Goal: Transaction & Acquisition: Purchase product/service

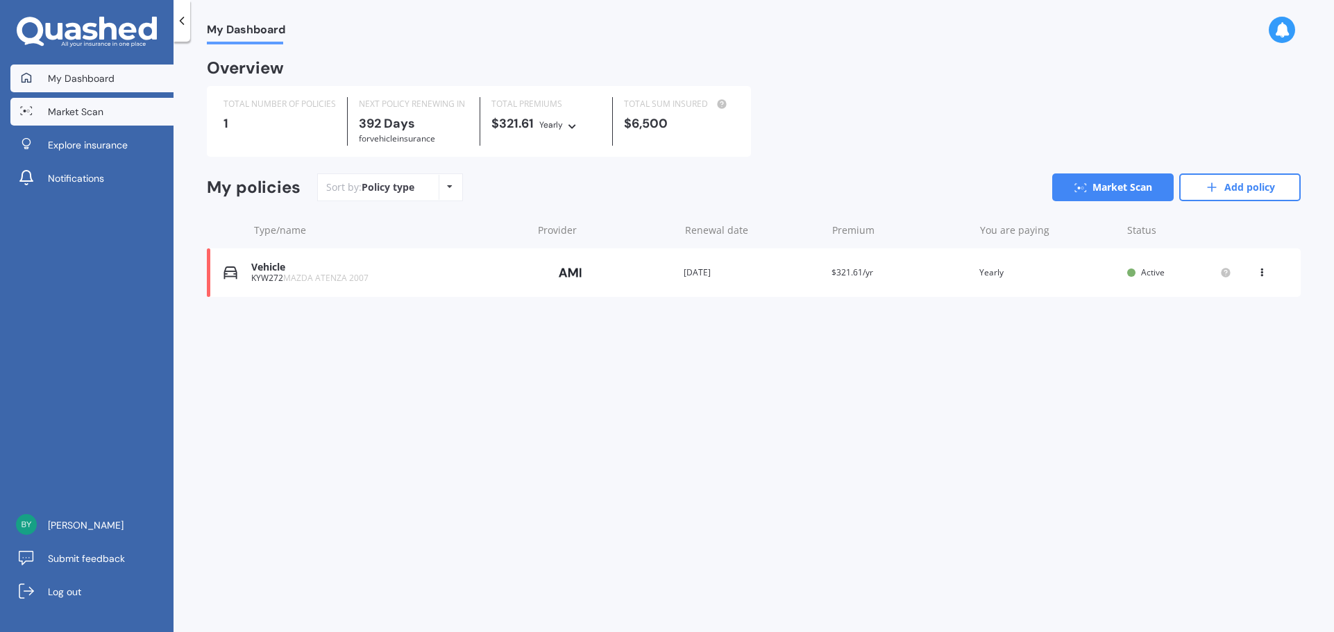
click at [81, 125] on link "Market Scan" at bounding box center [91, 112] width 163 height 28
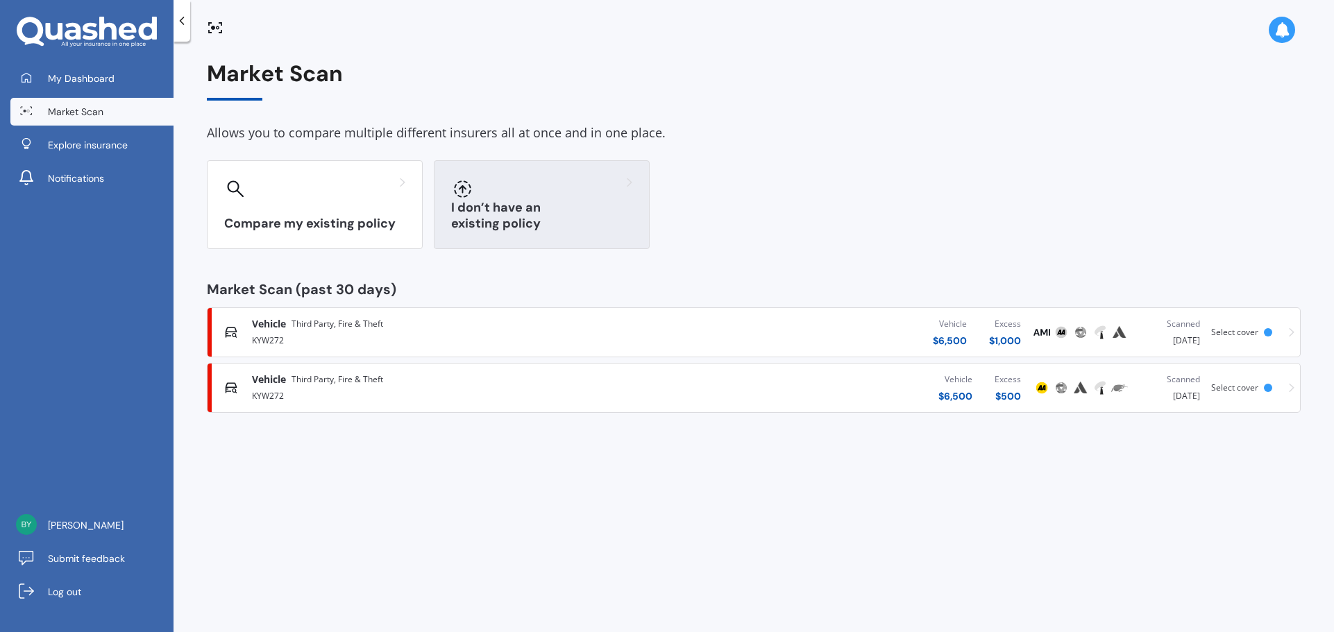
click at [486, 187] on div at bounding box center [541, 189] width 181 height 22
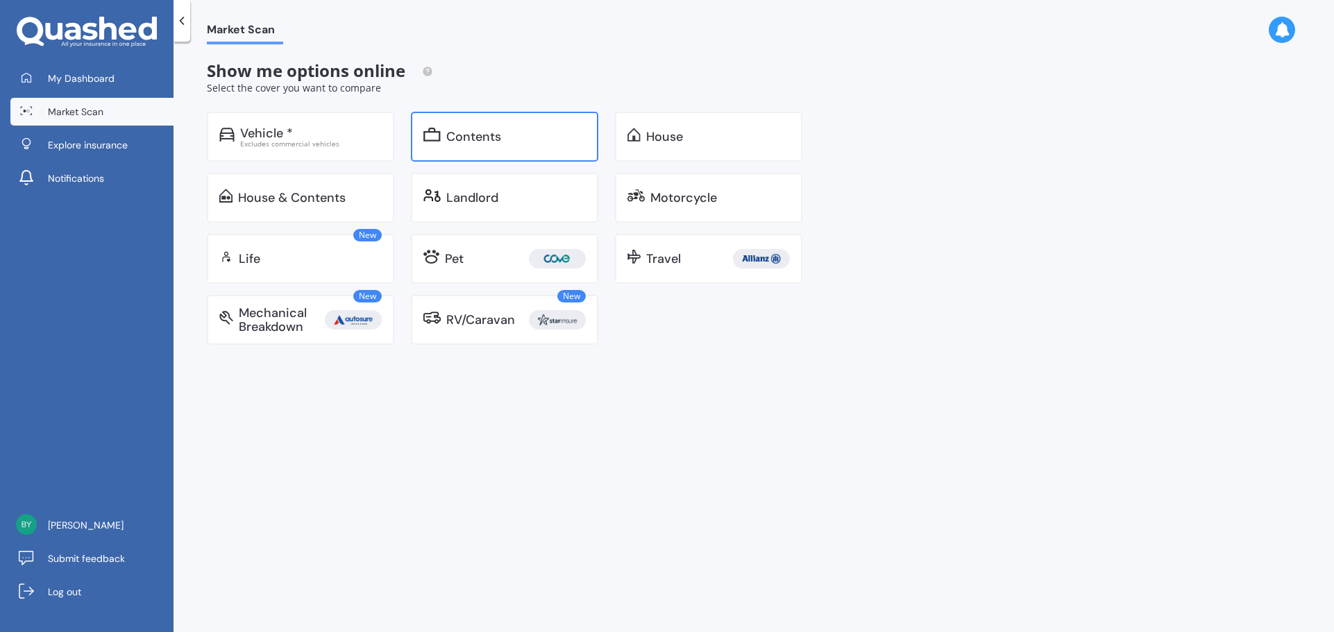
click at [461, 151] on div "Contents" at bounding box center [504, 137] width 187 height 50
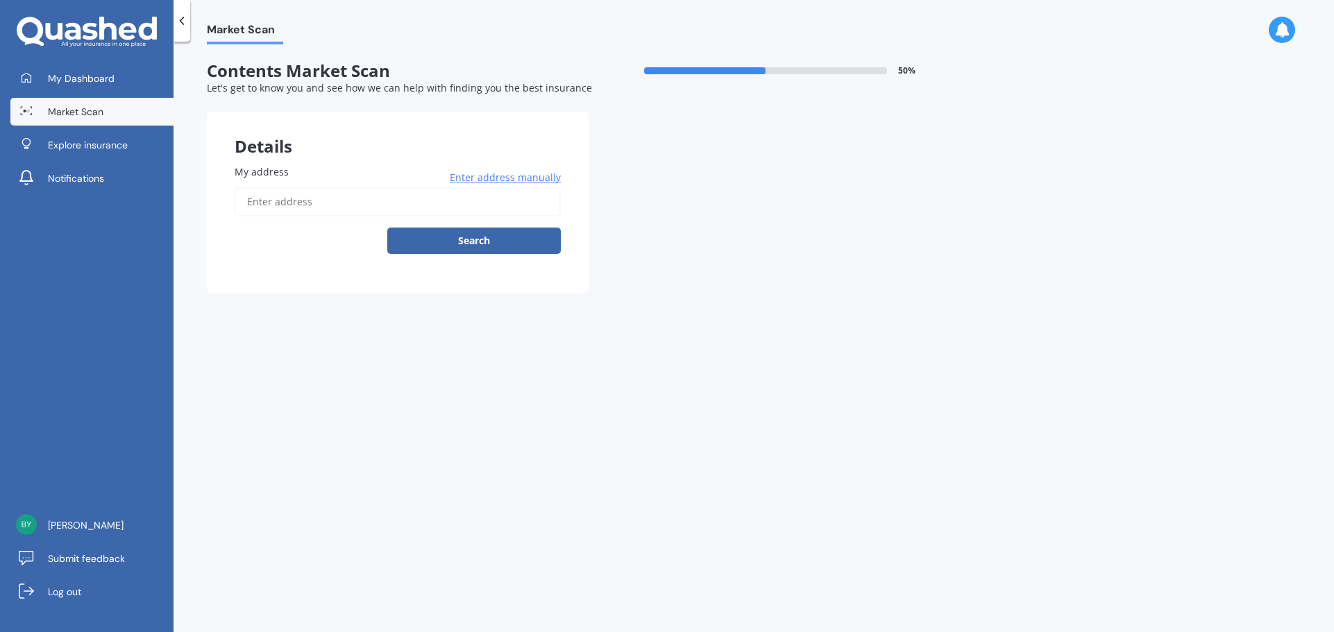
click at [364, 205] on input "My address" at bounding box center [398, 201] width 326 height 29
type input "[STREET_ADDRESS][PERSON_NAME]"
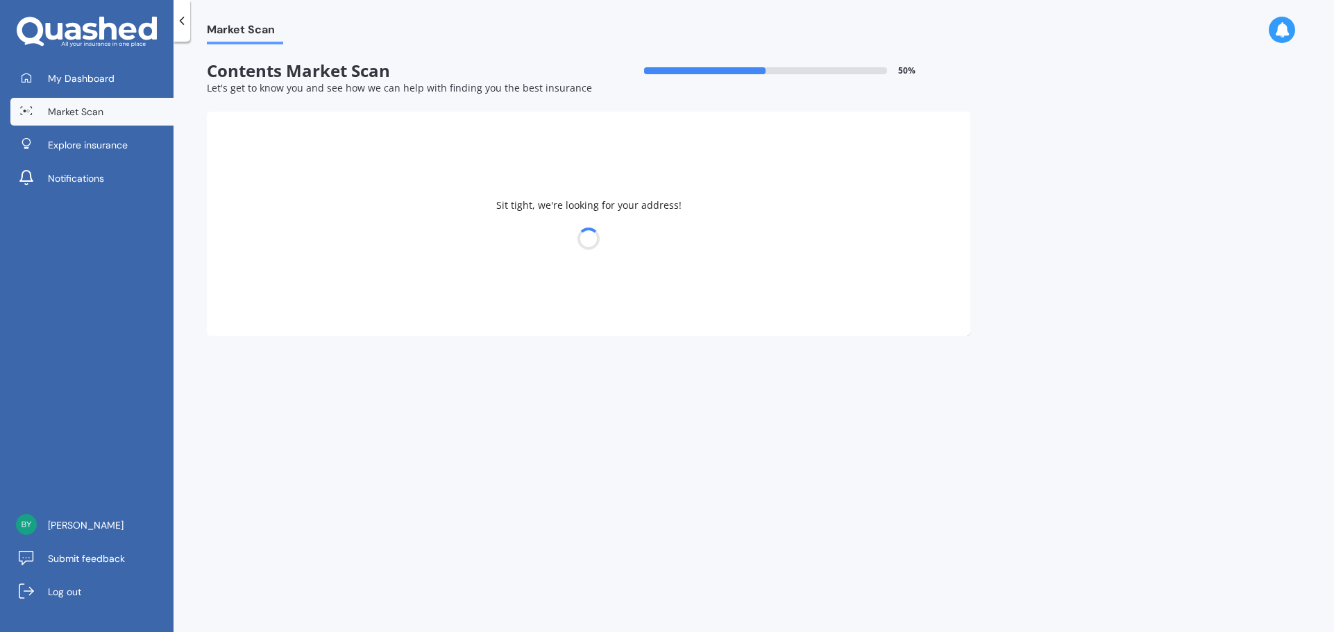
select select "22"
select select "03"
select select "1992"
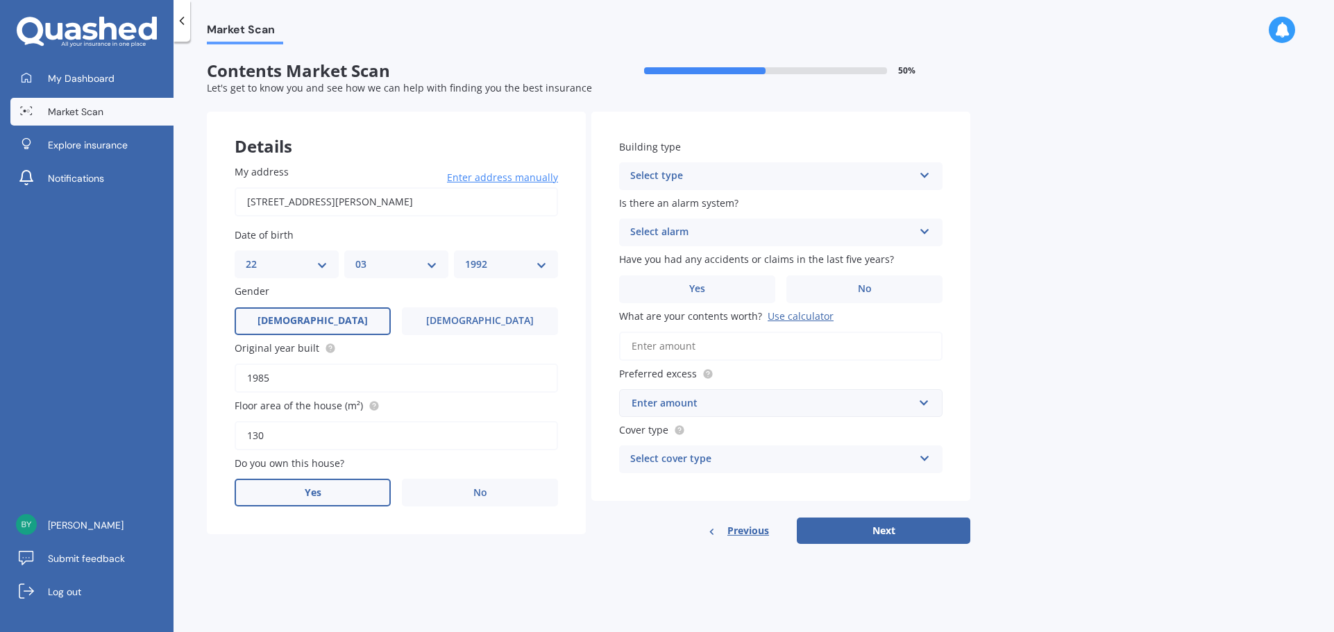
click at [335, 500] on label "Yes" at bounding box center [313, 493] width 156 height 28
click at [0, 0] on input "Yes" at bounding box center [0, 0] width 0 height 0
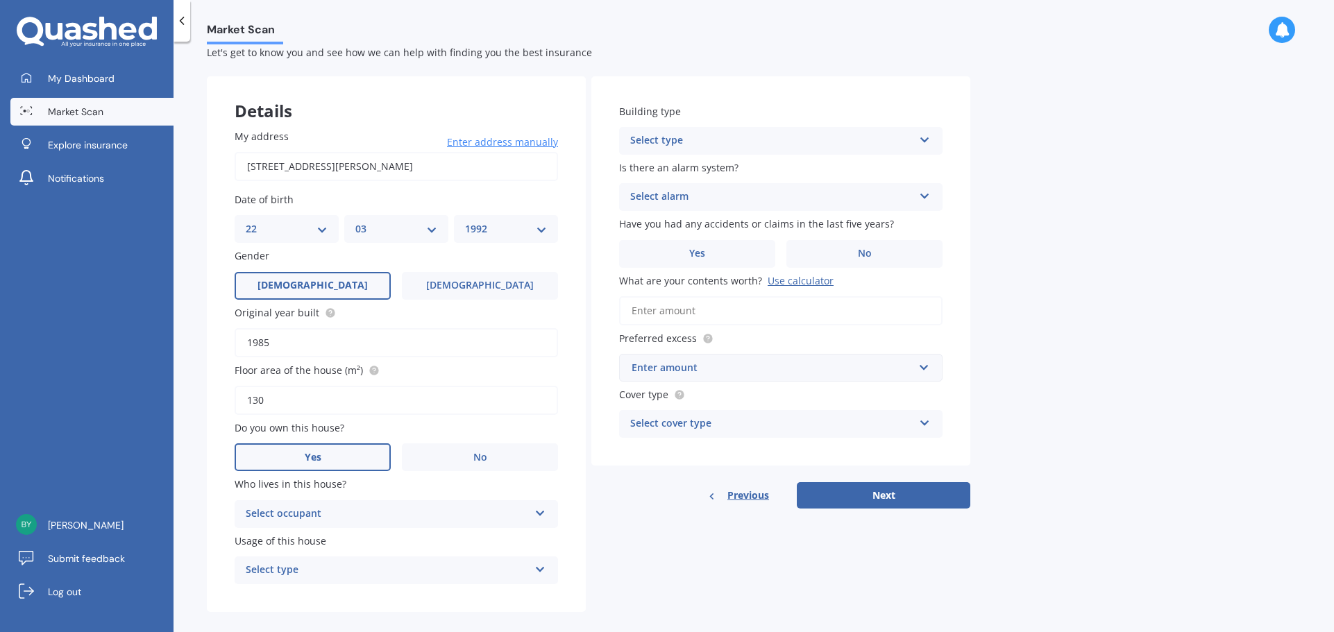
scroll to position [51, 0]
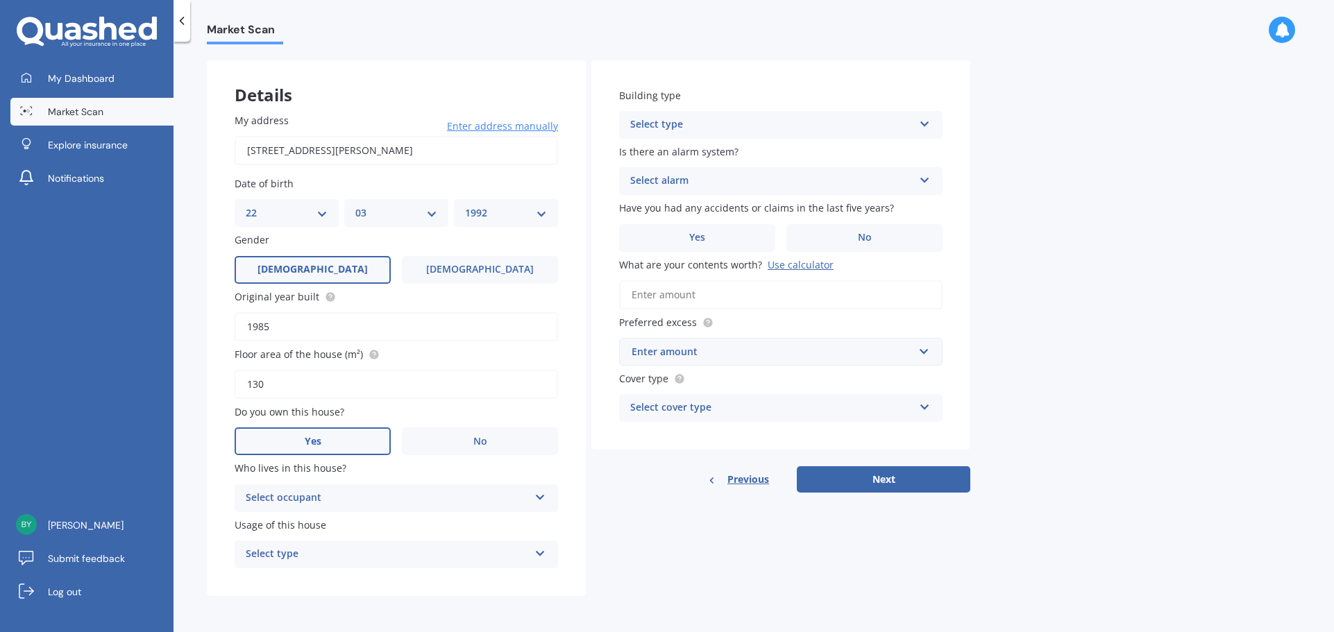
click at [362, 490] on div "Select occupant" at bounding box center [387, 498] width 283 height 17
click at [300, 525] on div "Owner" at bounding box center [396, 525] width 322 height 25
click at [323, 551] on div "Select type" at bounding box center [387, 554] width 283 height 17
click at [295, 579] on span "Permanent" at bounding box center [272, 580] width 53 height 13
click at [389, 491] on div "Owner" at bounding box center [387, 498] width 283 height 17
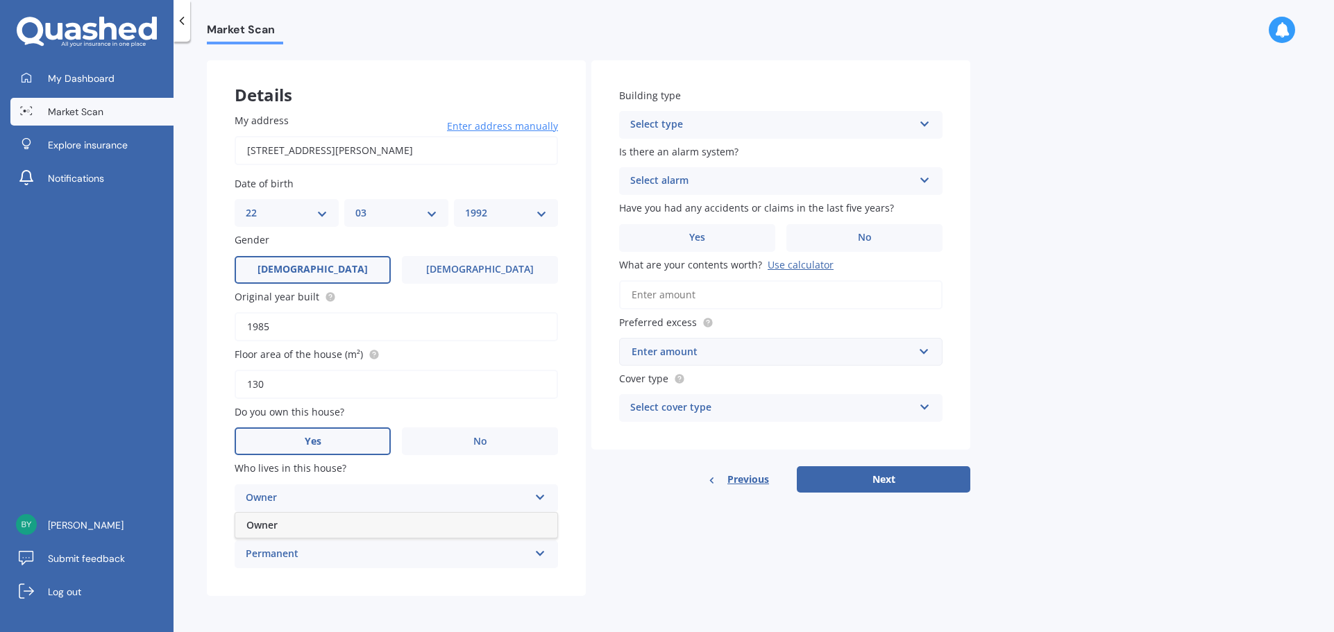
click at [389, 491] on div "Owner" at bounding box center [387, 498] width 283 height 17
click at [753, 123] on div "Select type" at bounding box center [771, 125] width 283 height 17
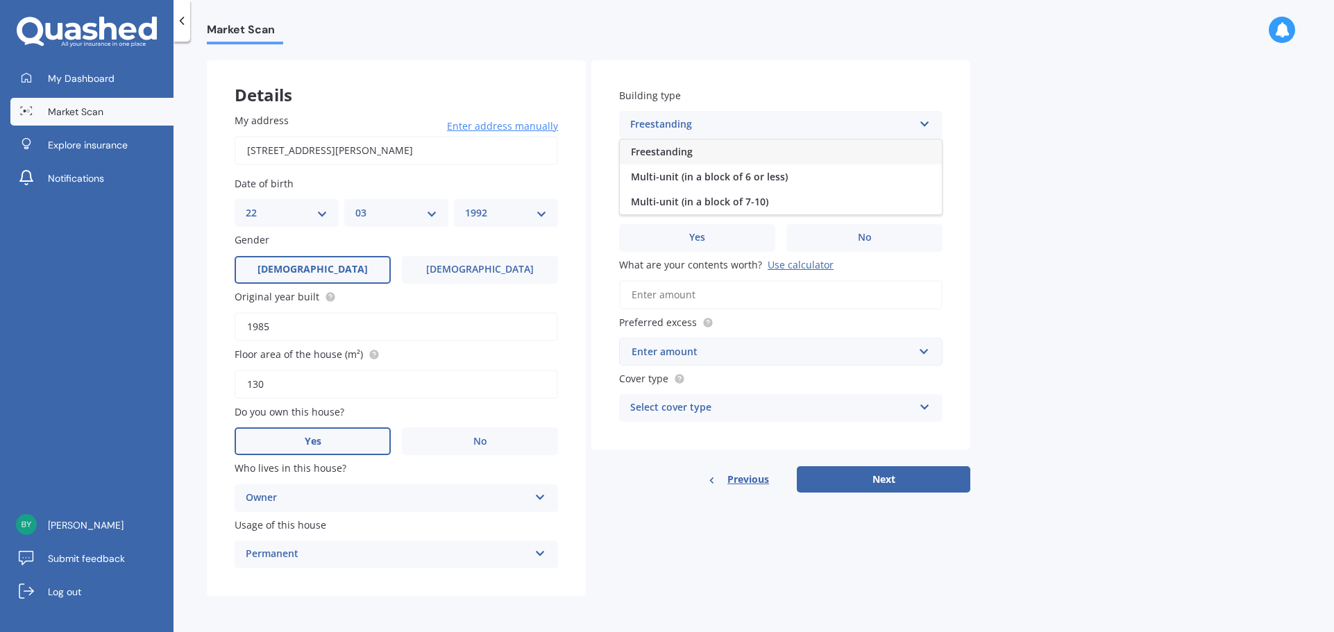
click at [697, 156] on div "Freestanding" at bounding box center [781, 151] width 322 height 25
click at [692, 180] on div "Select alarm" at bounding box center [771, 181] width 283 height 17
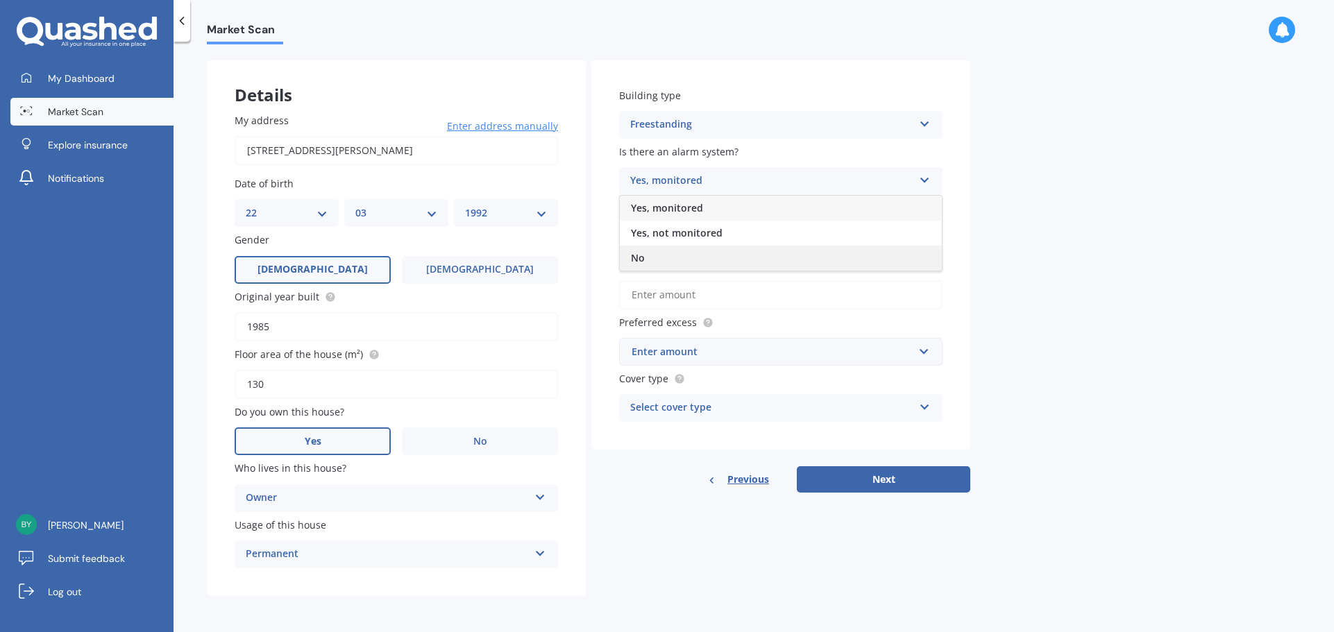
click at [667, 259] on div "No" at bounding box center [781, 258] width 322 height 25
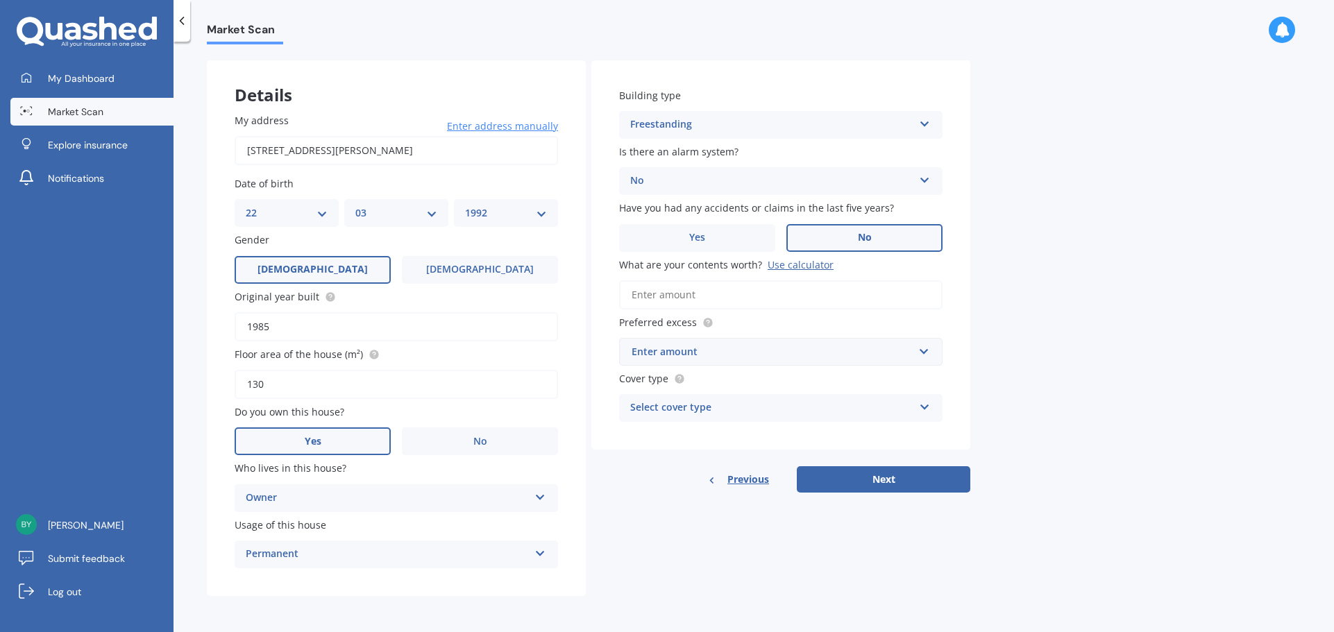
click at [838, 247] on label "No" at bounding box center [864, 238] width 156 height 28
click at [0, 0] on input "No" at bounding box center [0, 0] width 0 height 0
click at [751, 304] on input "What are your contents worth? Use calculator" at bounding box center [780, 294] width 323 height 29
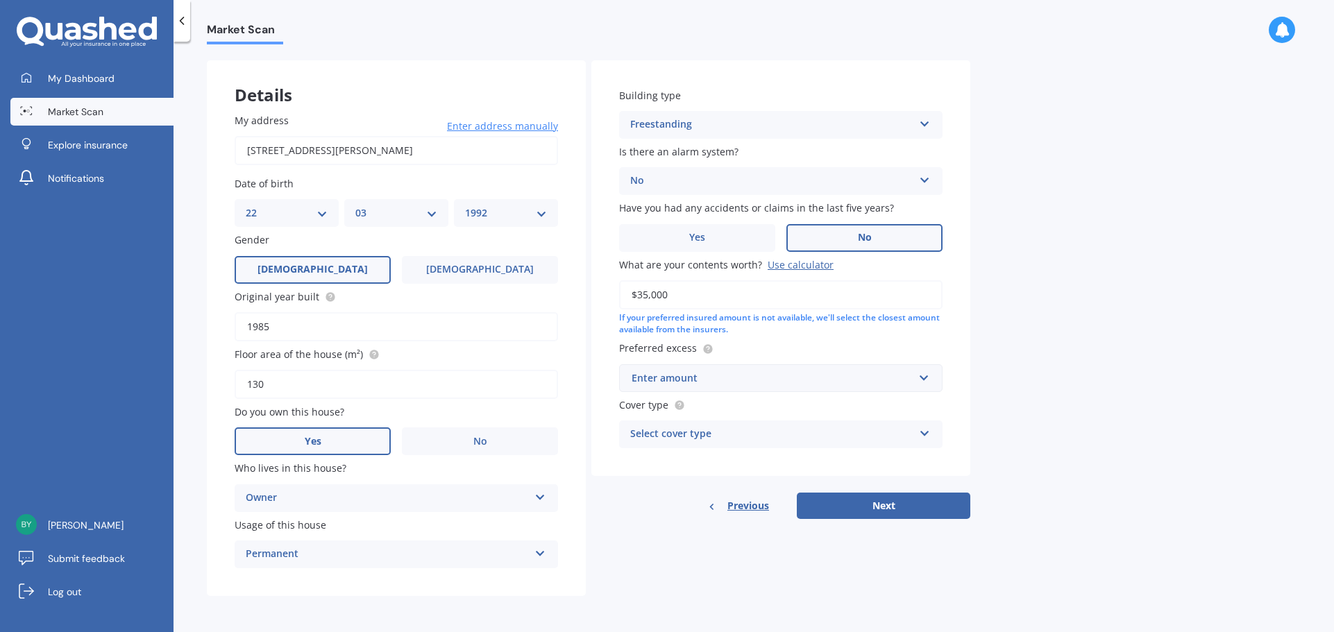
type input "$35,000"
click at [760, 377] on div "Enter amount" at bounding box center [772, 377] width 282 height 15
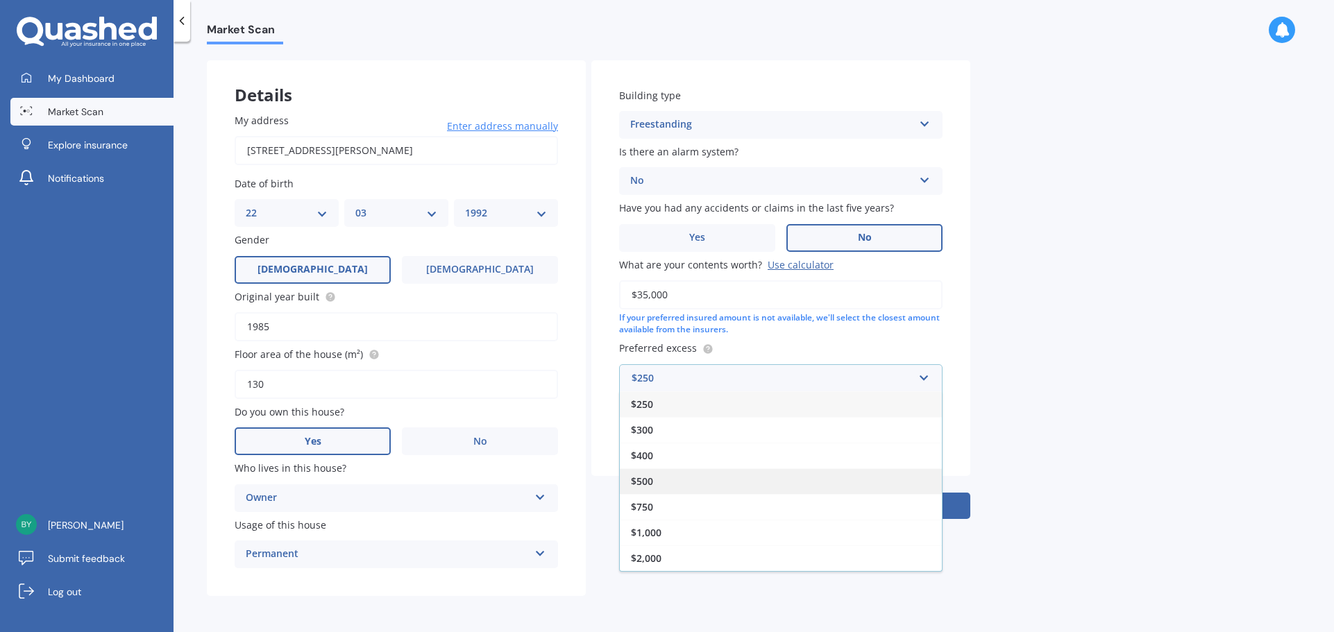
click at [640, 485] on span "$500" at bounding box center [642, 481] width 22 height 13
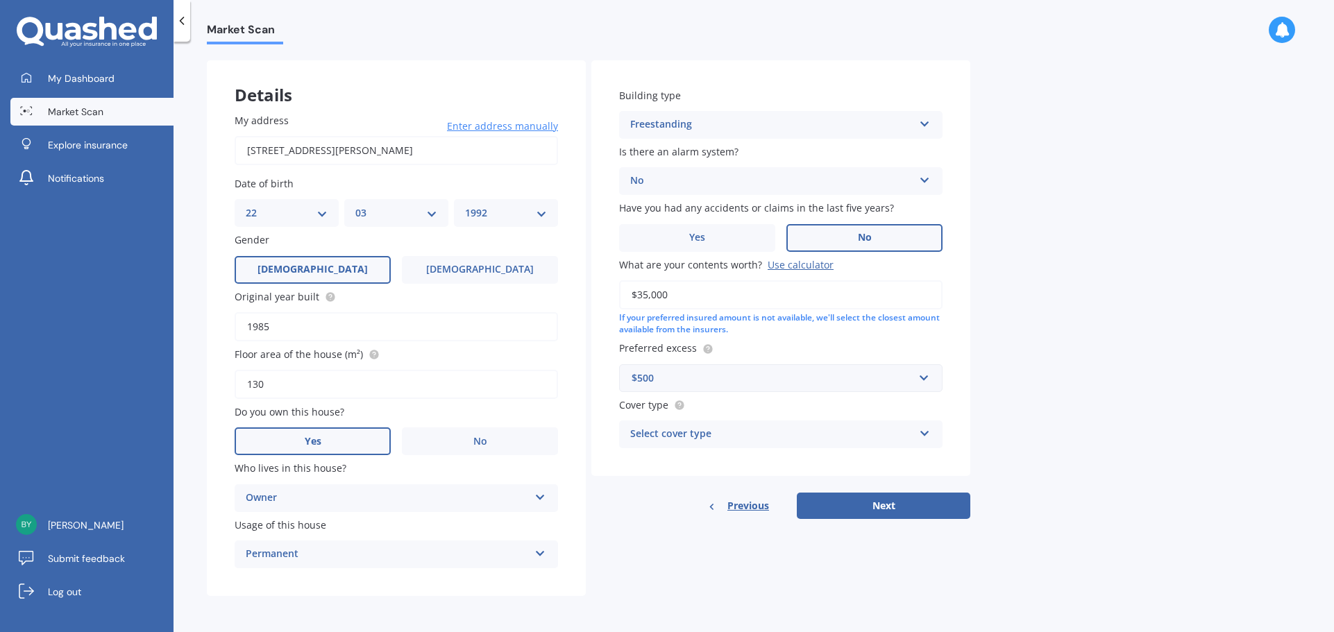
click at [670, 440] on div "Select cover type" at bounding box center [771, 434] width 283 height 17
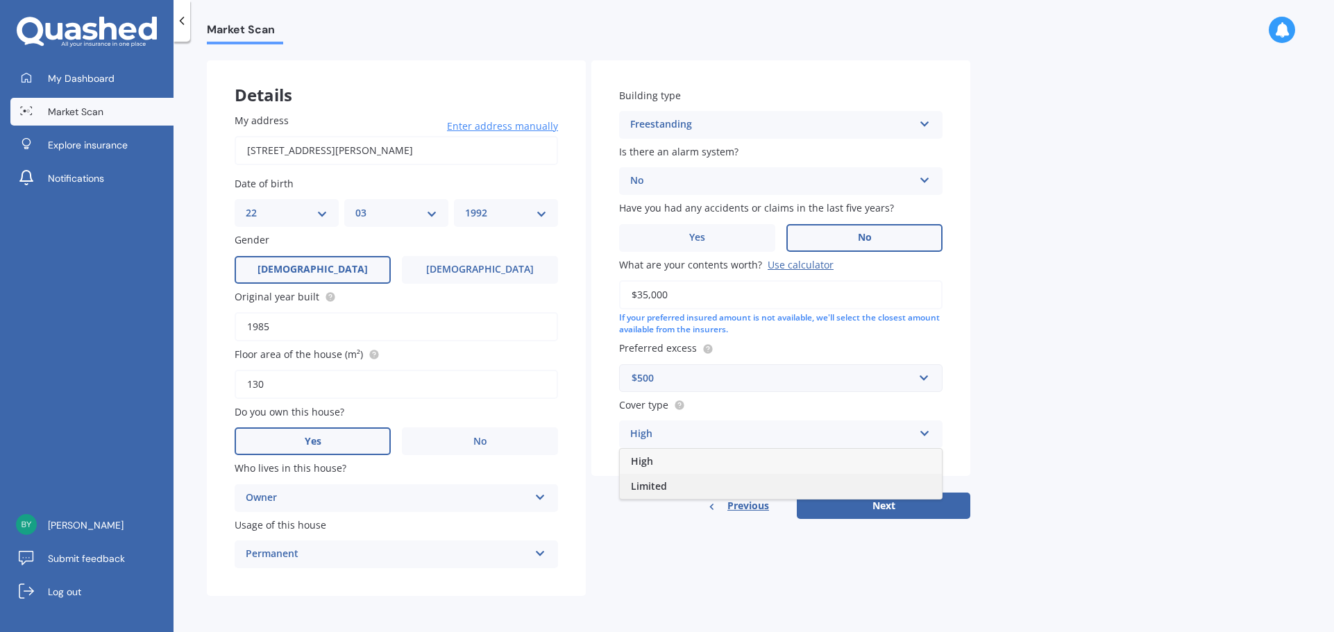
click at [640, 484] on span "Limited" at bounding box center [649, 485] width 36 height 13
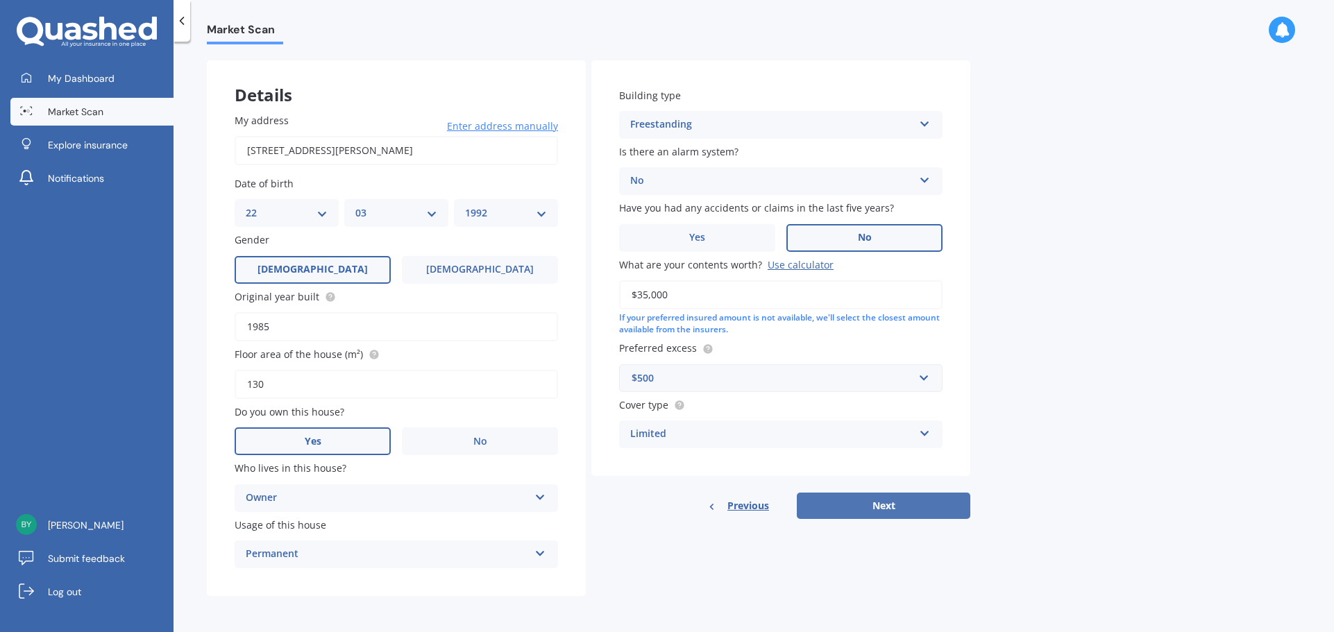
click at [915, 509] on button "Next" at bounding box center [882, 506] width 173 height 26
select select "22"
select select "03"
select select "1992"
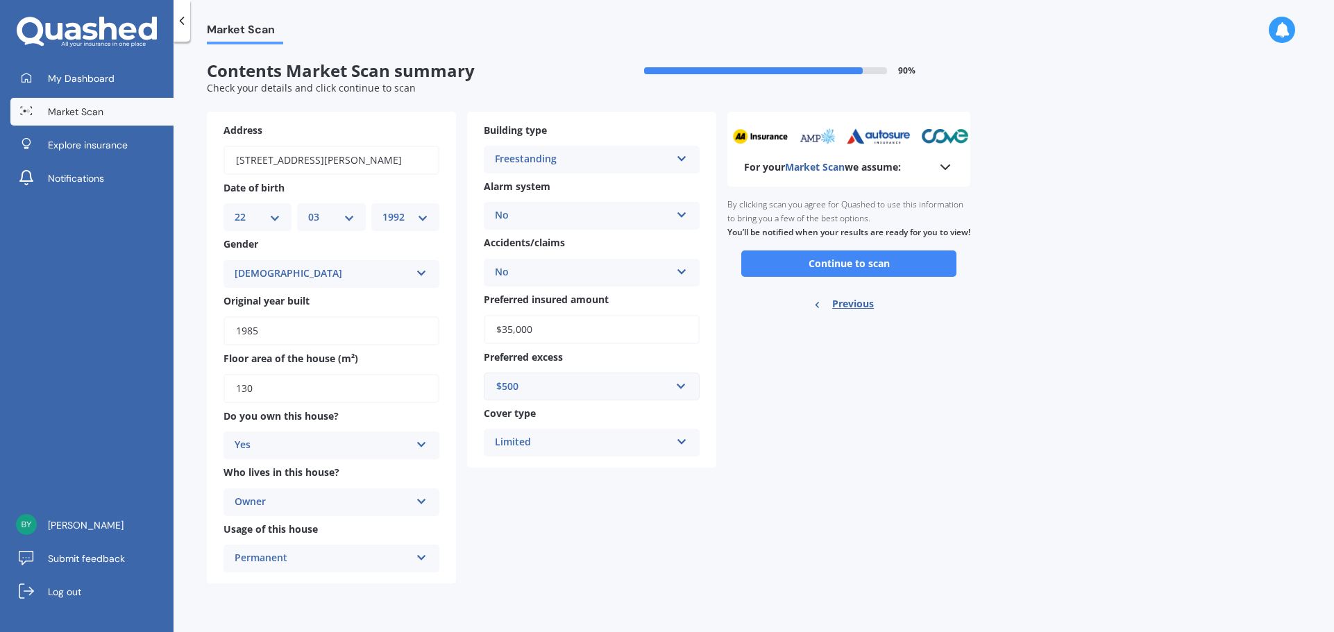
scroll to position [0, 0]
click at [799, 276] on button "Continue to scan" at bounding box center [848, 263] width 215 height 26
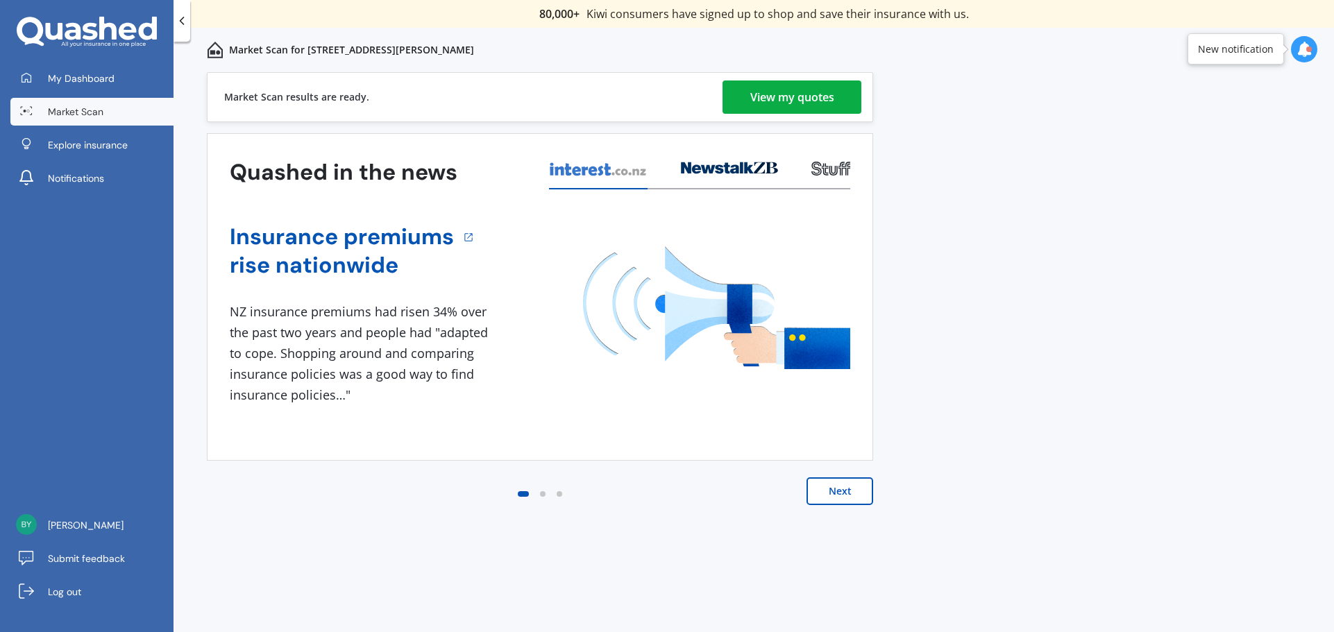
click at [779, 95] on div "View my quotes" at bounding box center [792, 96] width 84 height 33
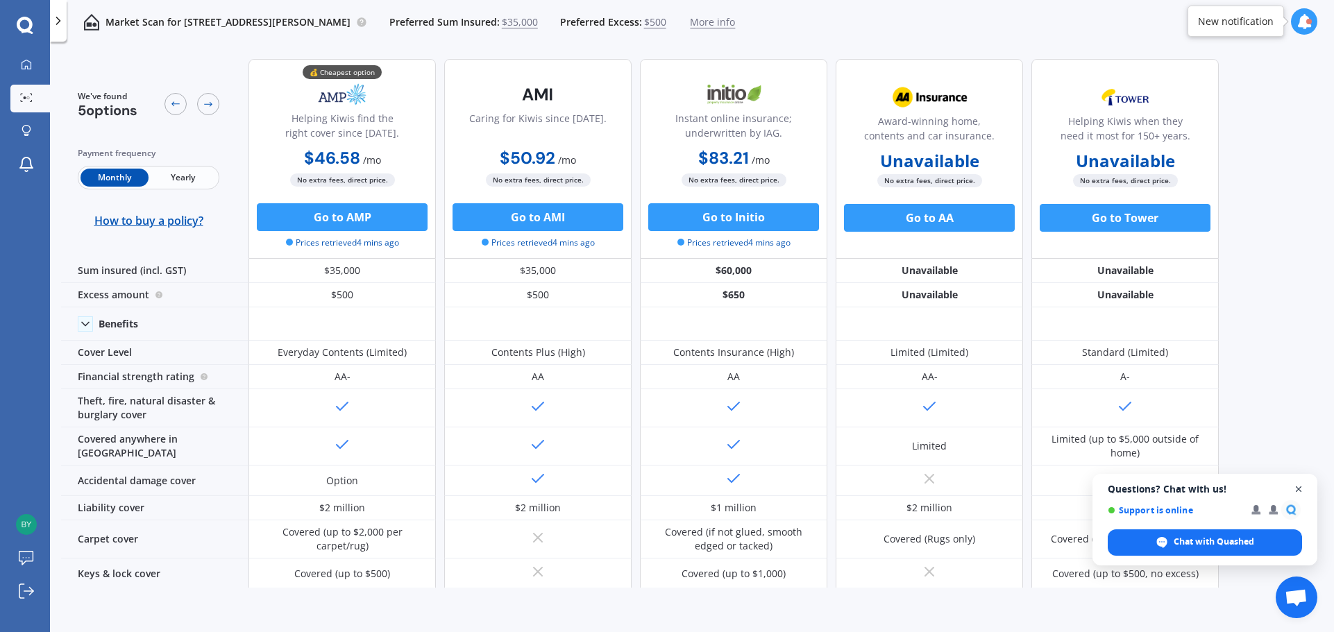
click at [1294, 486] on span "Close chat" at bounding box center [1298, 489] width 17 height 17
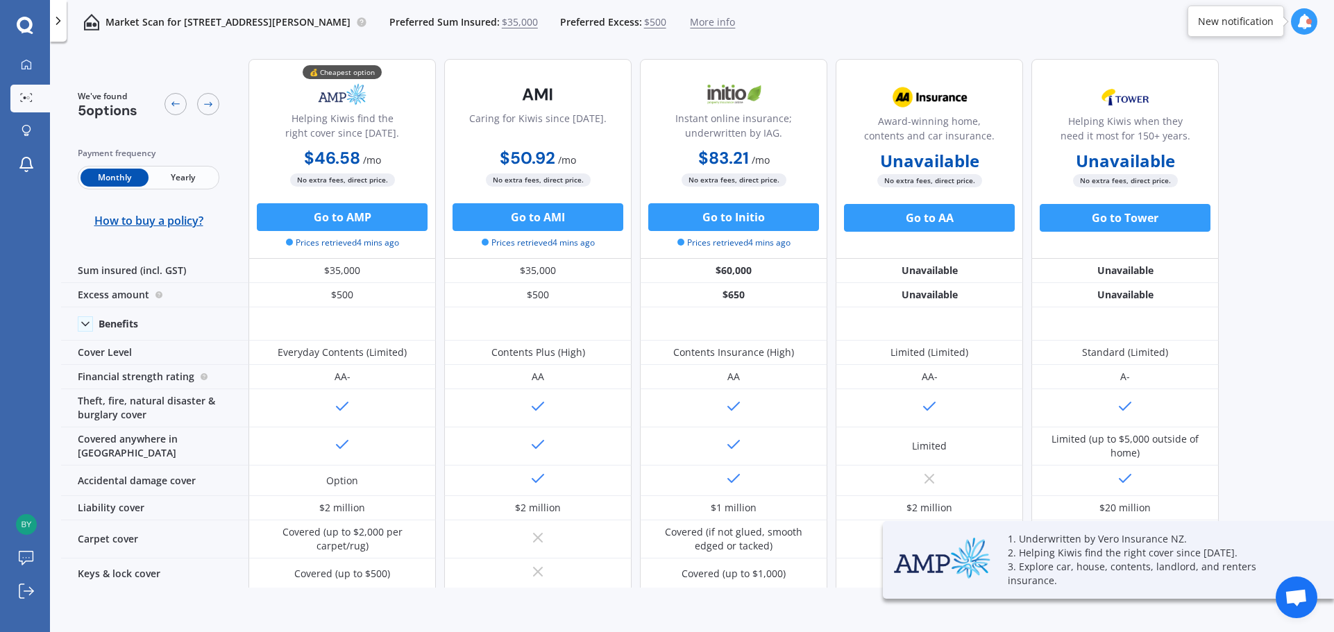
click at [190, 183] on span "Yearly" at bounding box center [182, 178] width 68 height 18
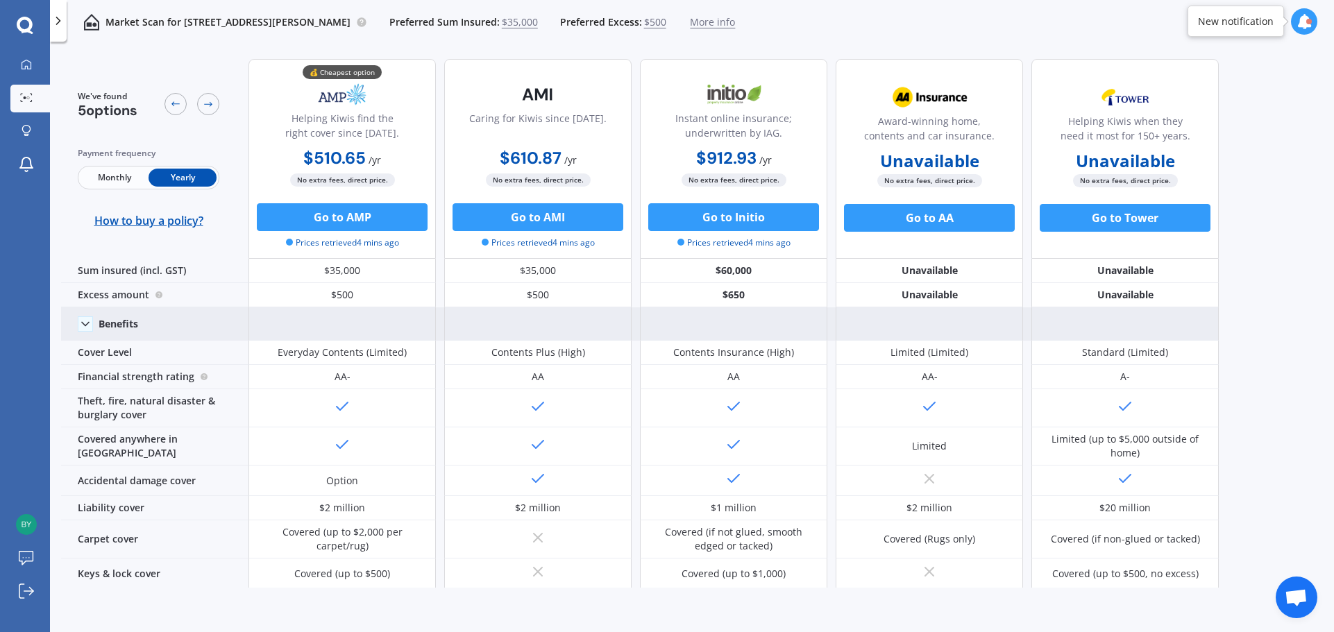
click at [81, 319] on icon at bounding box center [85, 324] width 14 height 14
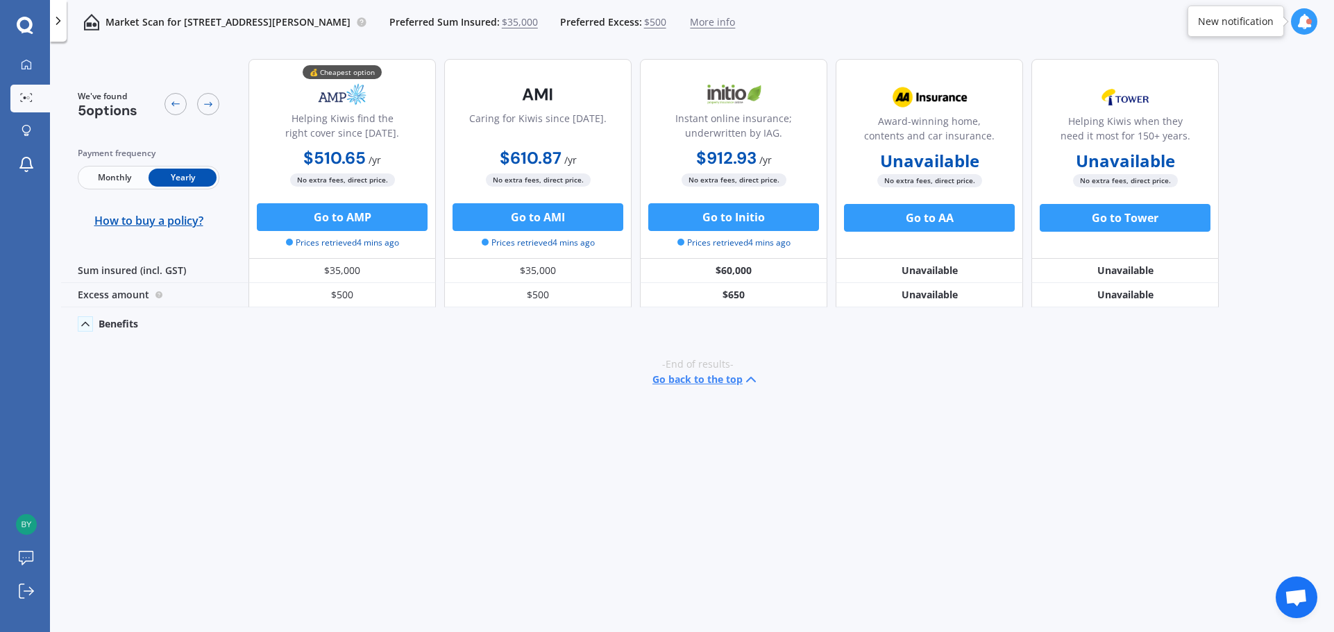
click at [81, 319] on icon at bounding box center [85, 324] width 14 height 14
